Goal: Transaction & Acquisition: Download file/media

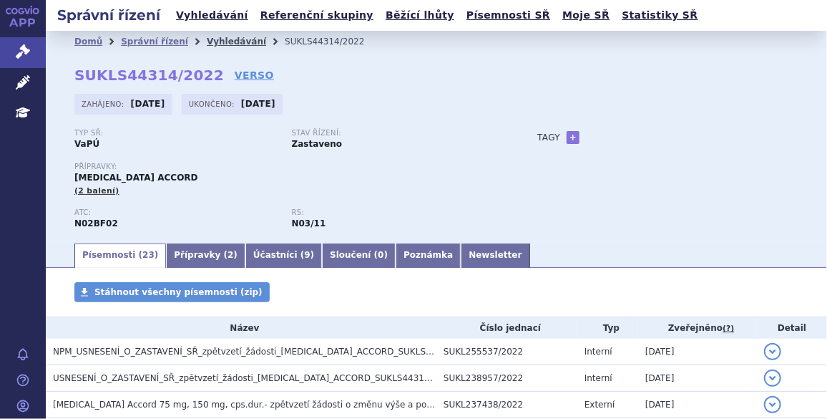
click at [207, 38] on link "Vyhledávání" at bounding box center [236, 41] width 59 height 10
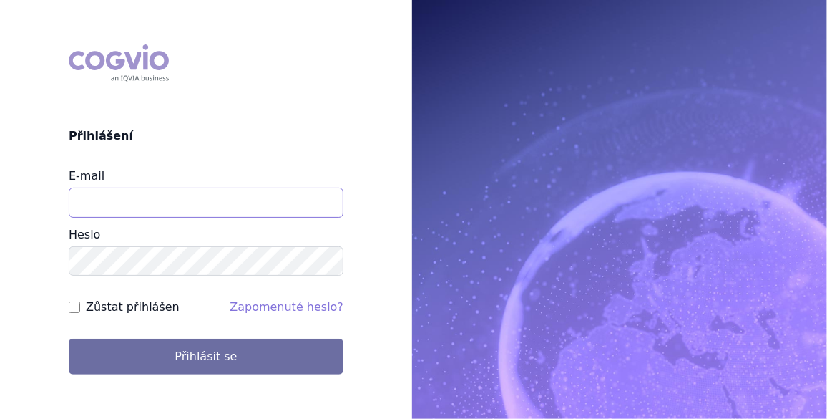
click at [104, 193] on input "E-mail" at bounding box center [206, 203] width 275 height 30
type input "[EMAIL_ADDRESS][PERSON_NAME][DOMAIN_NAME]"
click at [73, 308] on input "Zůstat přihlášen" at bounding box center [74, 306] width 11 height 11
checkbox input "true"
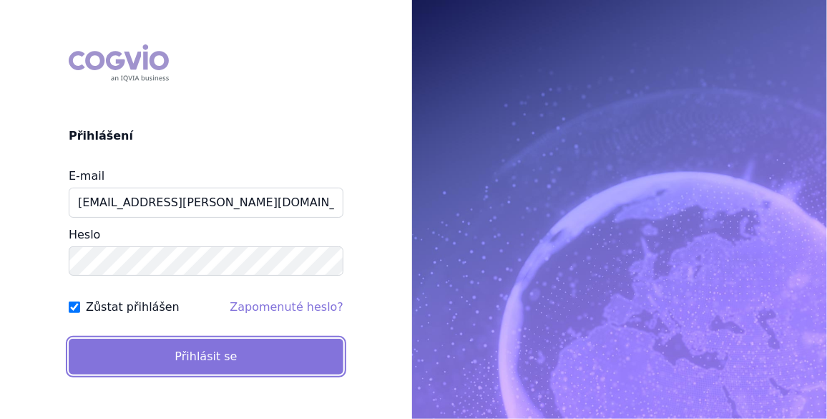
click at [200, 355] on button "Přihlásit se" at bounding box center [206, 357] width 275 height 36
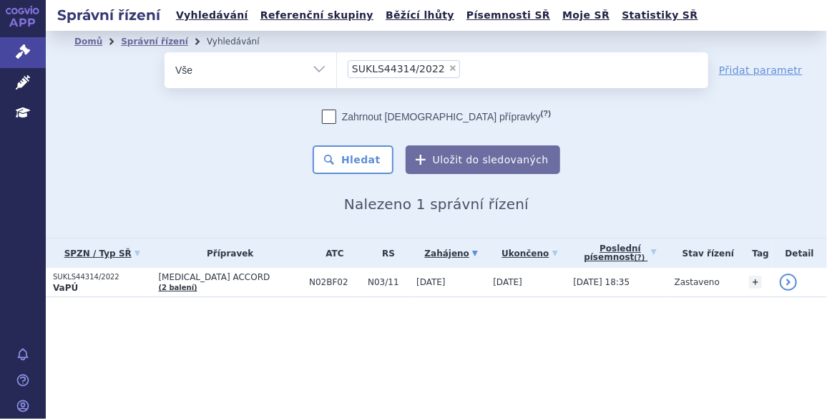
click at [449, 67] on span "×" at bounding box center [453, 68] width 9 height 9
click at [337, 67] on select "SUKLS44314/2022" at bounding box center [336, 70] width 1 height 36
select select
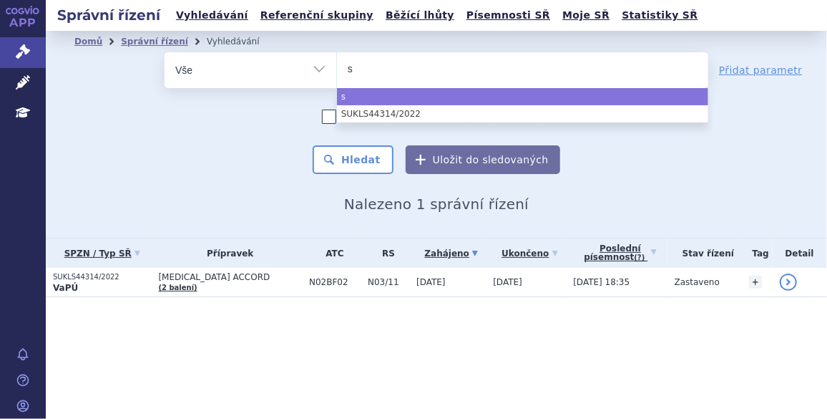
type input "su"
type input "sukl"
type input "sukls"
type input "sukls2"
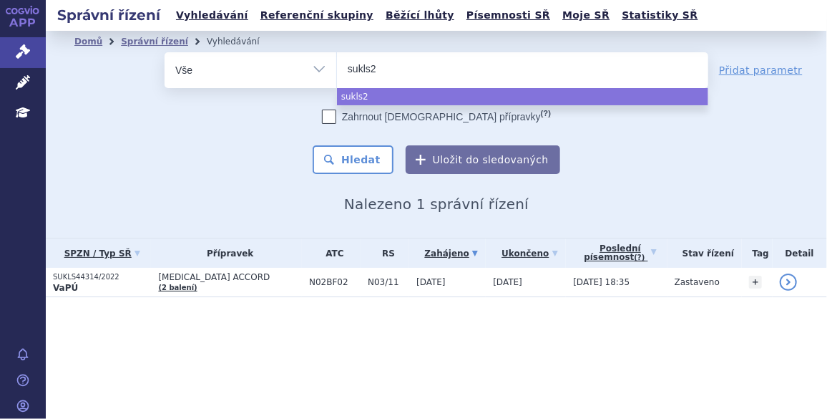
type input "sukls23"
type input "sukls231"
type input "sukls2314"
type input "sukls23142"
type input "sukls231427"
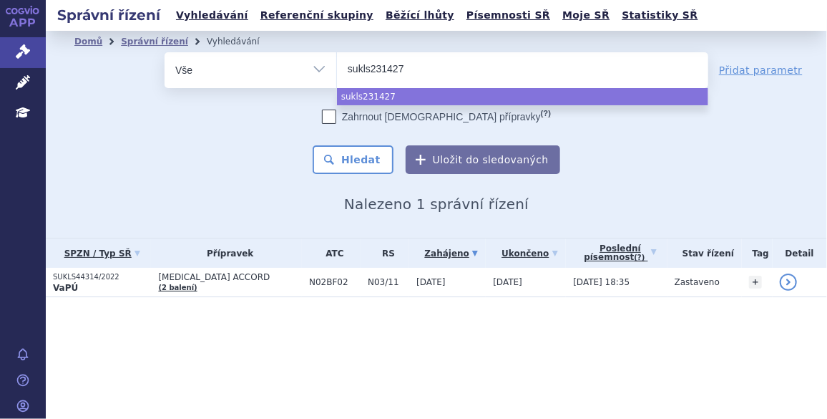
type input "sukls231427/"
type input "sukls231427/2"
type input "sukls231427/20"
type input "sukls231427/202"
type input "sukls231427/2025"
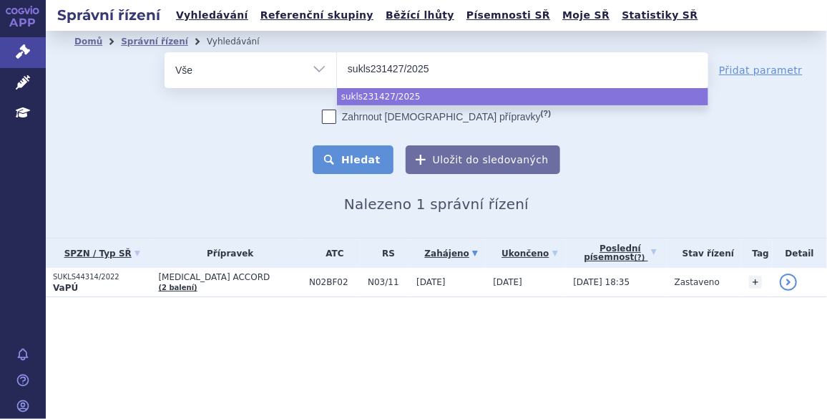
select select "sukls231427/2025"
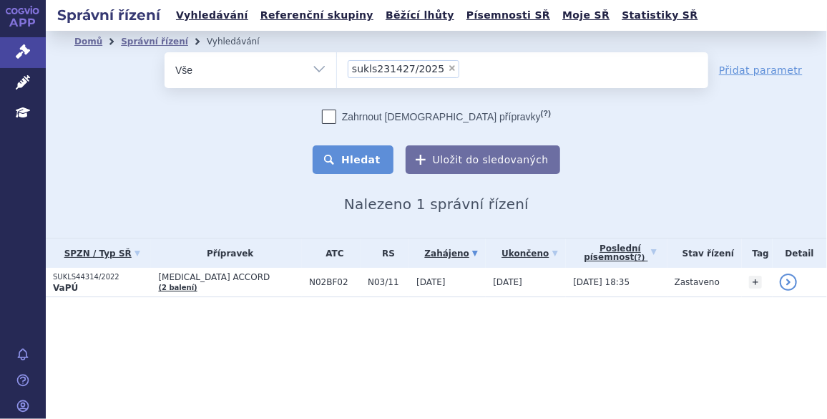
click at [363, 160] on button "Hledat" at bounding box center [353, 159] width 81 height 29
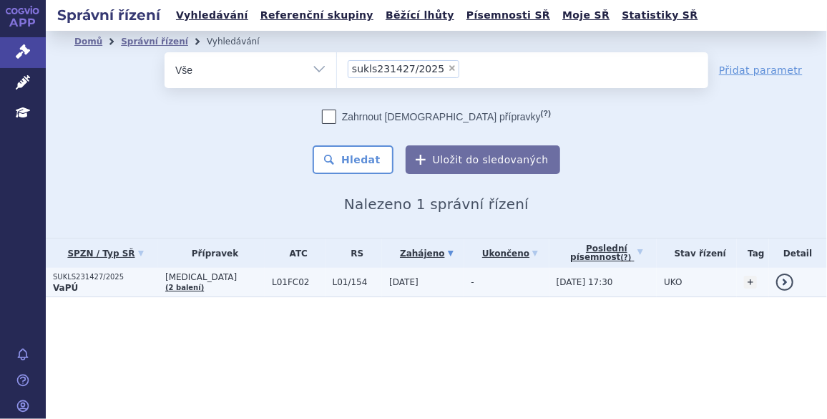
click at [94, 272] on p "SUKLS231427/2025" at bounding box center [105, 277] width 105 height 10
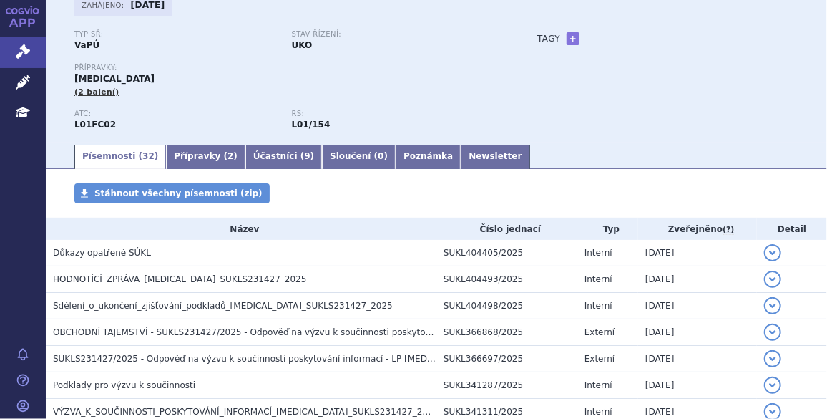
scroll to position [130, 0]
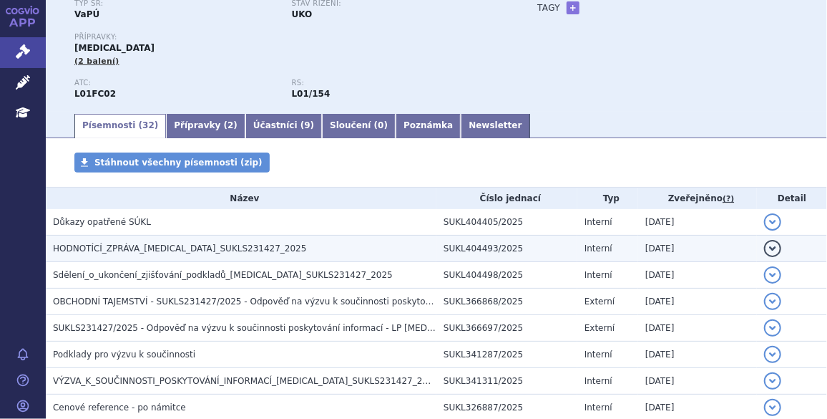
click at [169, 245] on span "HODNOTÍCÍ_ZPRÁVA_SARCLISA_SUKLS231427_2025" at bounding box center [180, 248] width 254 height 10
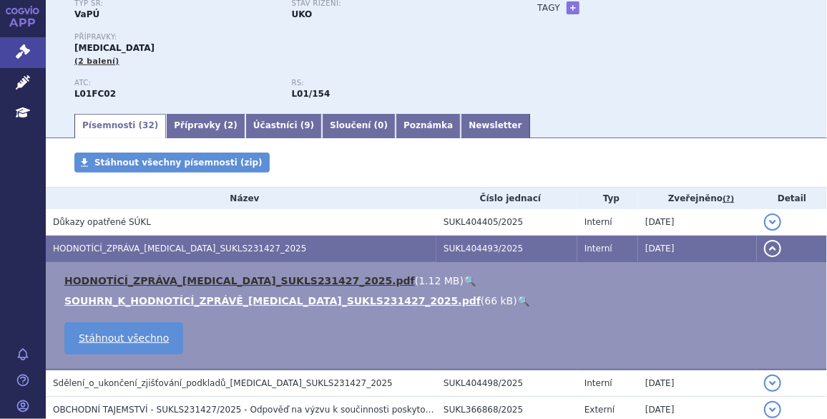
click at [165, 278] on link "HODNOTÍCÍ_ZPRÁVA_SARCLISA_SUKLS231427_2025.pdf" at bounding box center [239, 280] width 351 height 11
